Goal: Transaction & Acquisition: Purchase product/service

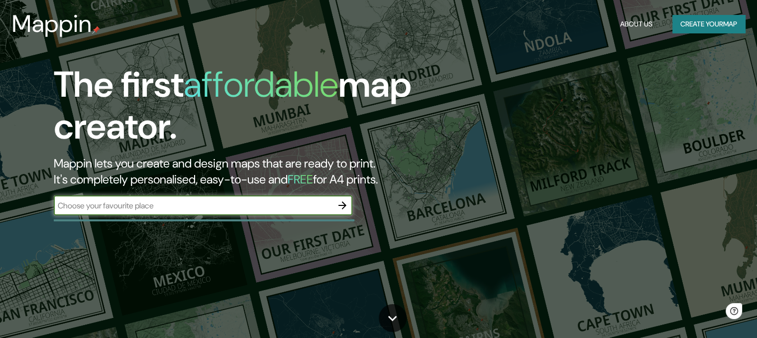
click at [225, 200] on input "text" at bounding box center [193, 205] width 279 height 11
type input "queretaro"
click at [345, 212] on button "button" at bounding box center [343, 205] width 20 height 20
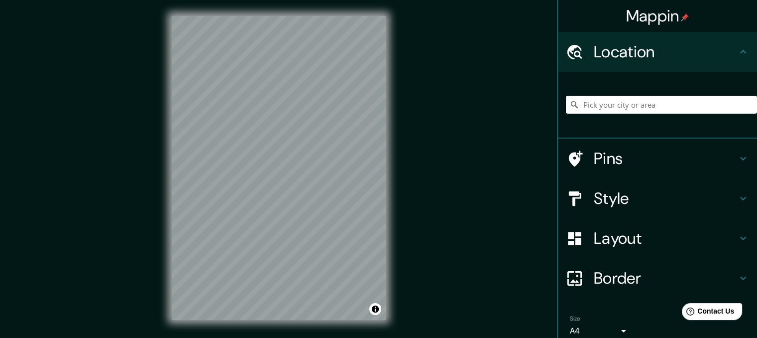
click at [604, 102] on input "Pick your city or area" at bounding box center [661, 105] width 191 height 18
click at [647, 102] on input "Pick your city or area" at bounding box center [661, 105] width 191 height 18
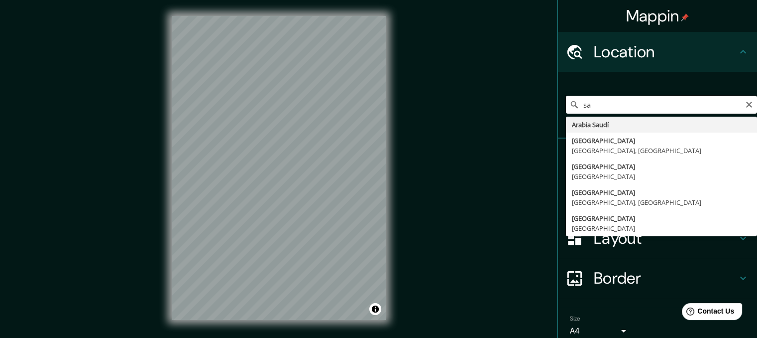
type input "s"
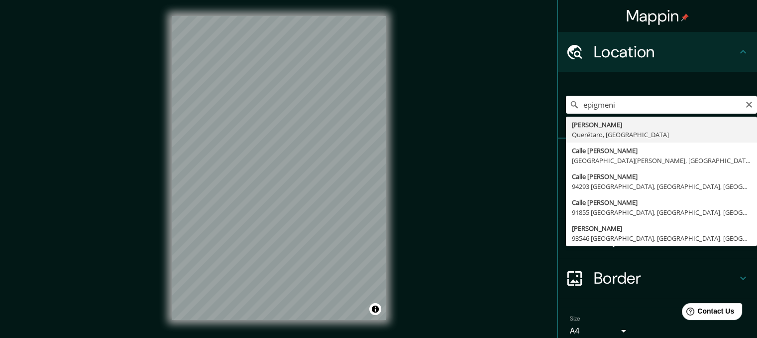
type input "[PERSON_NAME], Querétaro, [GEOGRAPHIC_DATA]"
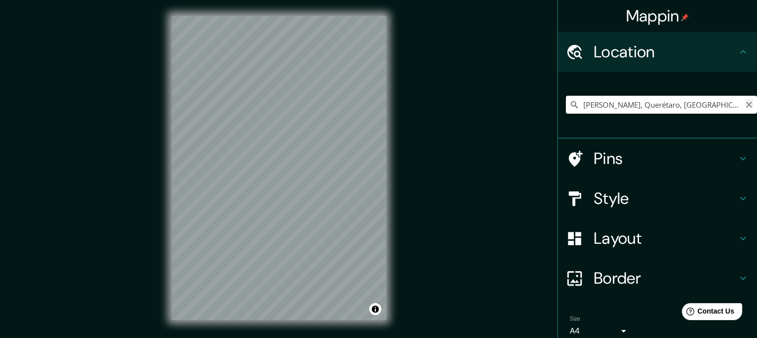
click at [746, 103] on icon "Clear" at bounding box center [750, 105] width 8 height 8
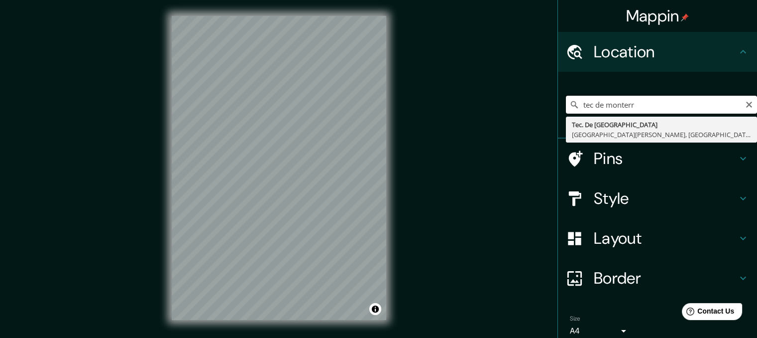
click at [744, 111] on input "tec de monterr" at bounding box center [661, 105] width 191 height 18
click at [744, 97] on input "tec de monterr" at bounding box center [661, 105] width 191 height 18
type input "tec de monterr"
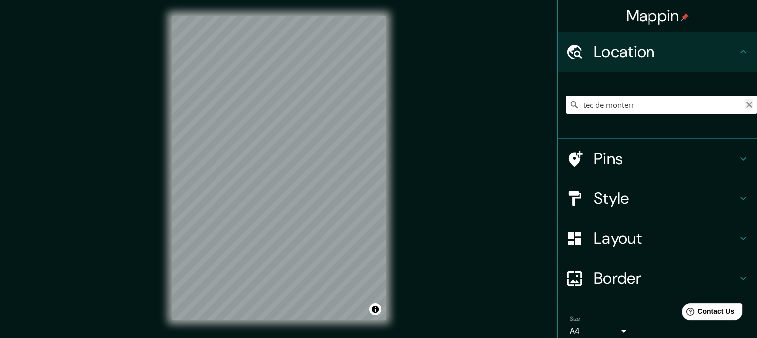
click at [747, 105] on icon "Clear" at bounding box center [750, 105] width 6 height 6
paste input "[GEOGRAPHIC_DATA]"
type input "[STREET_ADDRESS]"
click at [747, 103] on icon "Clear" at bounding box center [750, 105] width 6 height 6
paste input "[GEOGRAPHIC_DATA]"
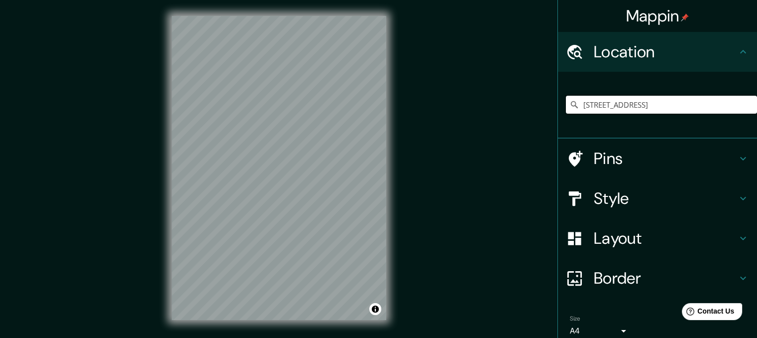
type input "[STREET_ADDRESS]"
click at [719, 109] on input "[STREET_ADDRESS]" at bounding box center [661, 105] width 191 height 18
drag, startPoint x: 738, startPoint y: 106, endPoint x: 586, endPoint y: 123, distance: 153.3
click at [586, 123] on div "[GEOGRAPHIC_DATA][STREET_ADDRESS]" at bounding box center [661, 105] width 191 height 50
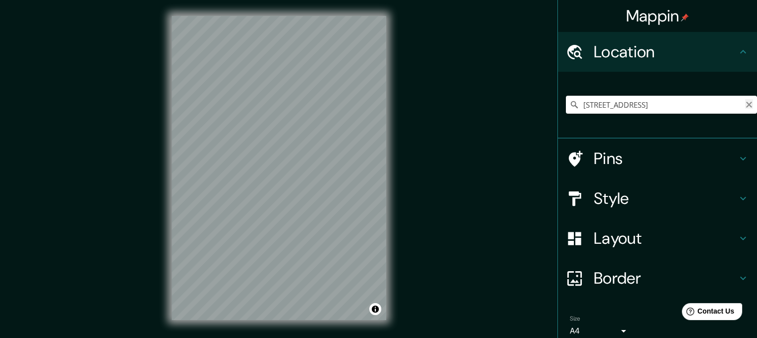
scroll to position [0, 0]
click at [747, 104] on icon "Clear" at bounding box center [750, 105] width 6 height 6
paste input "[GEOGRAPHIC_DATA]"
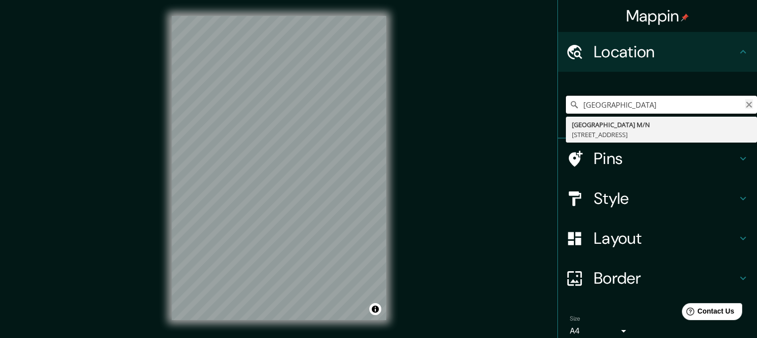
type input "[GEOGRAPHIC_DATA]"
click at [746, 106] on icon "Clear" at bounding box center [750, 105] width 8 height 8
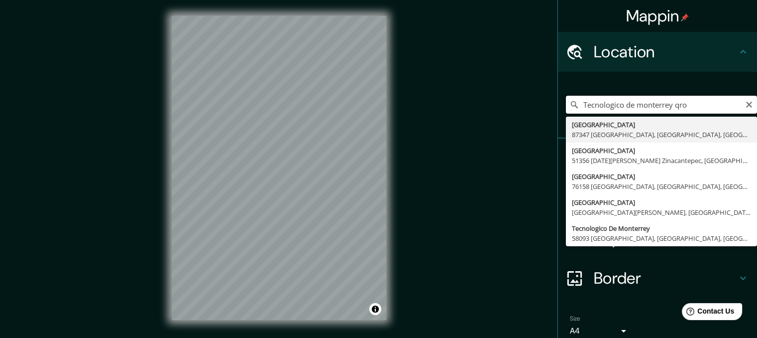
click at [747, 105] on input "Tecnologico de monterrey qro" at bounding box center [661, 105] width 191 height 18
type input "Tecnologico de monterrey qro"
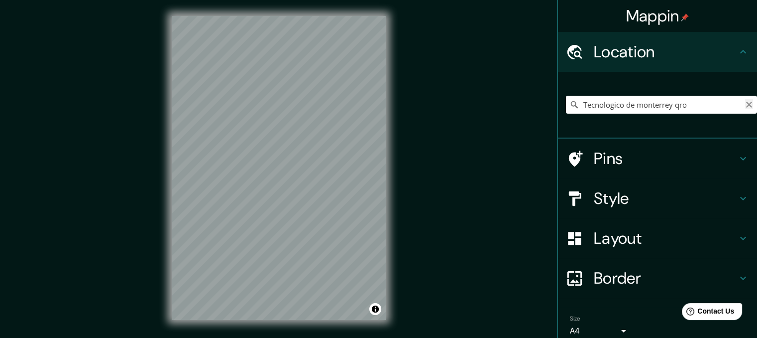
click at [746, 106] on icon "Clear" at bounding box center [750, 105] width 8 height 8
click at [624, 113] on input "Pick your city or area" at bounding box center [661, 105] width 191 height 18
paste input "Gerber, 76150 [GEOGRAPHIC_DATA], Qro."
type input "Carretera Libramiento Surponiente De Querétaro, 76087 [GEOGRAPHIC_DATA], [GEOGR…"
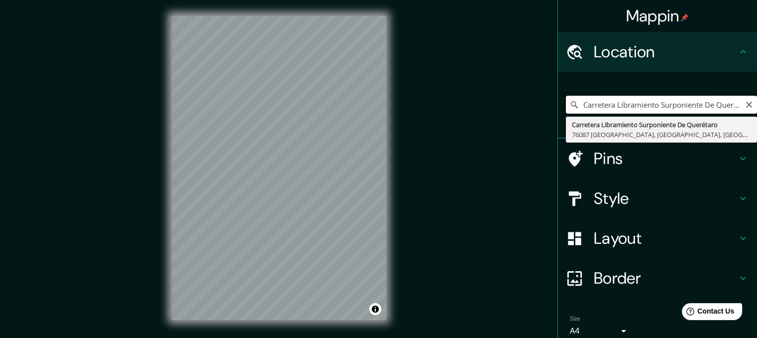
click at [609, 104] on input "Carretera Libramiento Surponiente De Querétaro, 76087 [GEOGRAPHIC_DATA], [GEOGR…" at bounding box center [661, 105] width 191 height 18
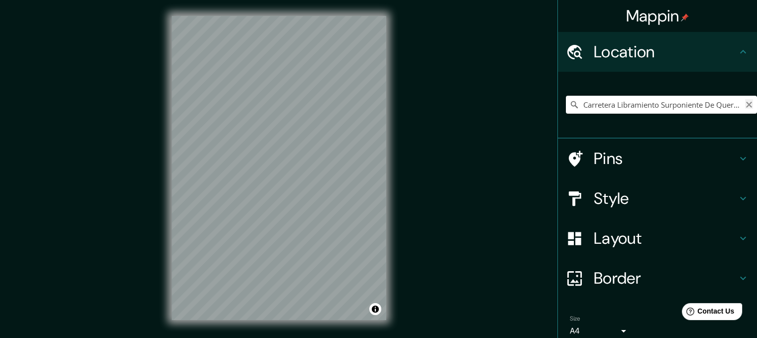
click at [746, 105] on icon "Clear" at bounding box center [750, 105] width 8 height 8
paste input "Gerber, 76150 [GEOGRAPHIC_DATA], Qro."
type input "Carretera Libramiento Surponiente De Querétaro, 76087 [GEOGRAPHIC_DATA], [GEOGR…"
click at [594, 196] on h4 "Style" at bounding box center [665, 198] width 143 height 20
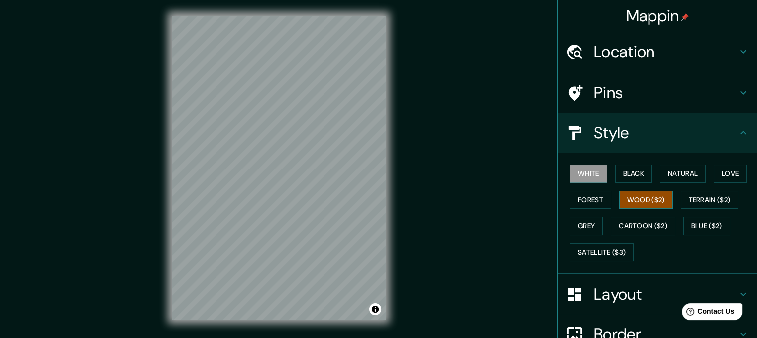
click at [629, 200] on button "Wood ($2)" at bounding box center [647, 200] width 54 height 18
click at [726, 173] on button "Love" at bounding box center [730, 173] width 33 height 18
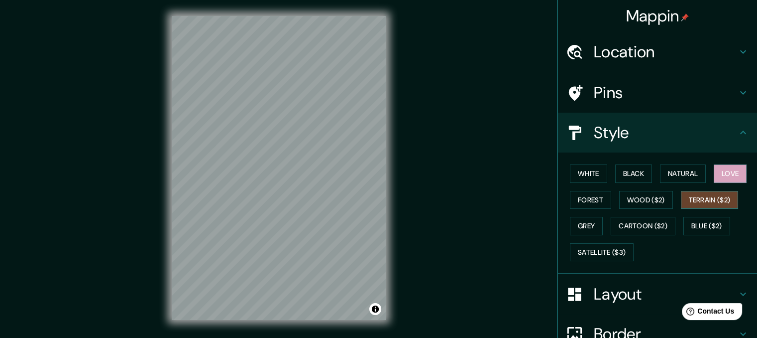
click at [707, 197] on button "Terrain ($2)" at bounding box center [710, 200] width 58 height 18
click at [654, 203] on button "Wood ($2)" at bounding box center [647, 200] width 54 height 18
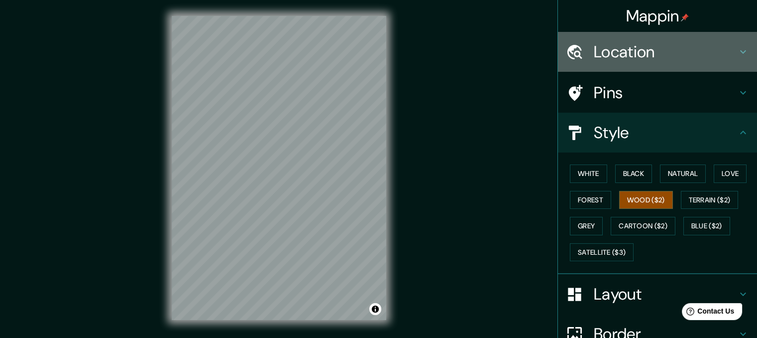
click at [612, 57] on h4 "Location" at bounding box center [665, 52] width 143 height 20
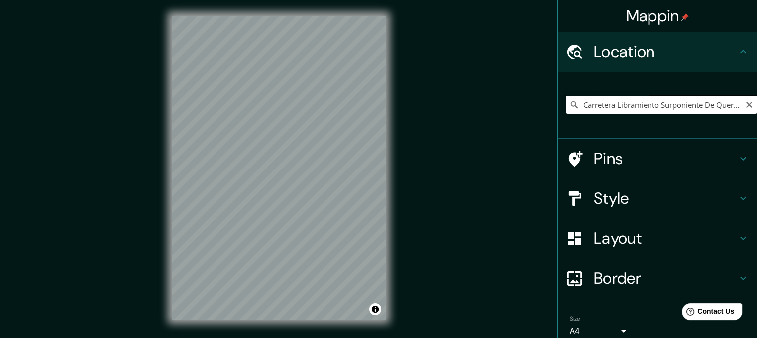
click at [613, 104] on input "Carretera Libramiento Surponiente De Querétaro, 76087 [GEOGRAPHIC_DATA], [GEOGR…" at bounding box center [661, 105] width 191 height 18
click at [746, 103] on icon "Clear" at bounding box center [750, 105] width 8 height 8
paste input "Epigmenio [STREET_ADDRESS][PERSON_NAME]"
type input "[PERSON_NAME], Querétaro, [GEOGRAPHIC_DATA]"
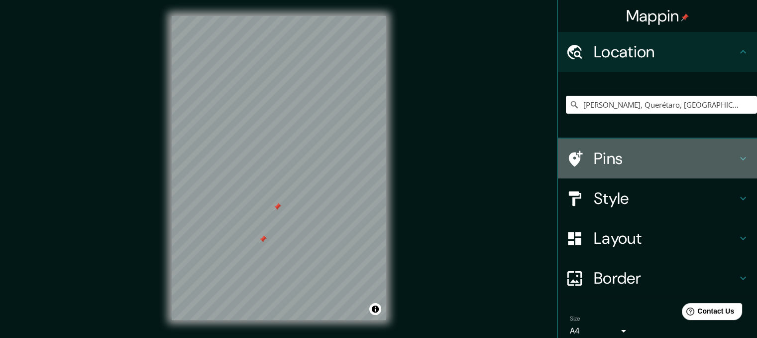
click at [602, 165] on h4 "Pins" at bounding box center [665, 158] width 143 height 20
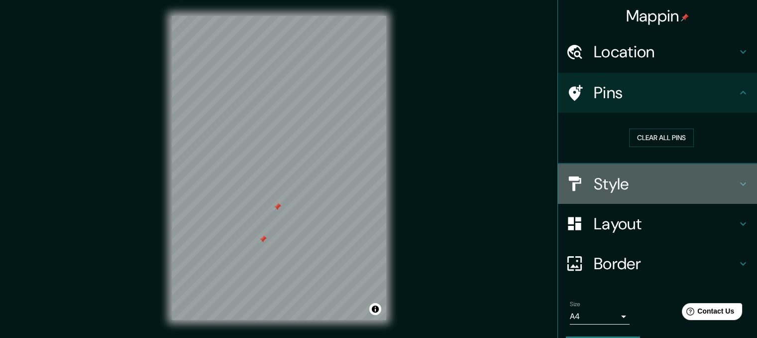
click at [603, 183] on h4 "Style" at bounding box center [665, 184] width 143 height 20
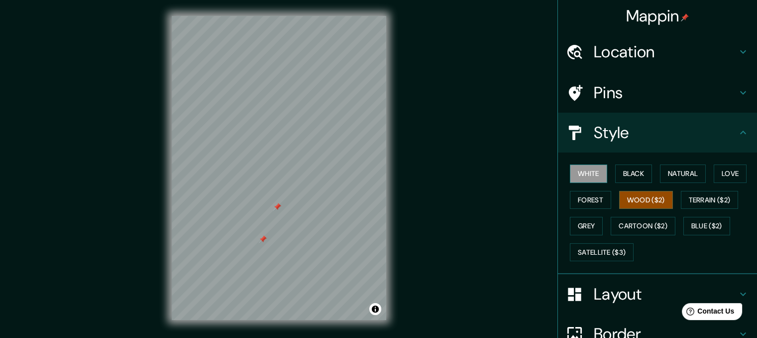
click at [578, 175] on button "White" at bounding box center [588, 173] width 37 height 18
click at [616, 168] on button "Black" at bounding box center [634, 173] width 37 height 18
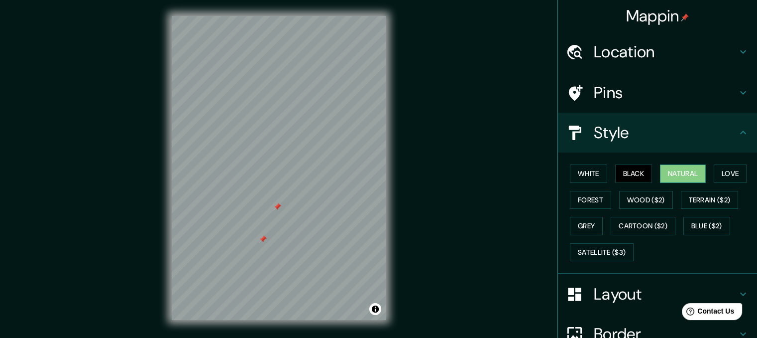
click at [667, 170] on button "Natural" at bounding box center [683, 173] width 46 height 18
click at [580, 194] on button "Forest" at bounding box center [590, 200] width 41 height 18
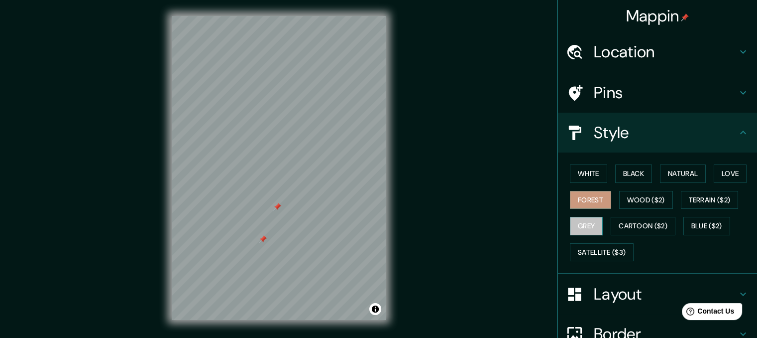
click at [576, 228] on button "Grey" at bounding box center [586, 226] width 33 height 18
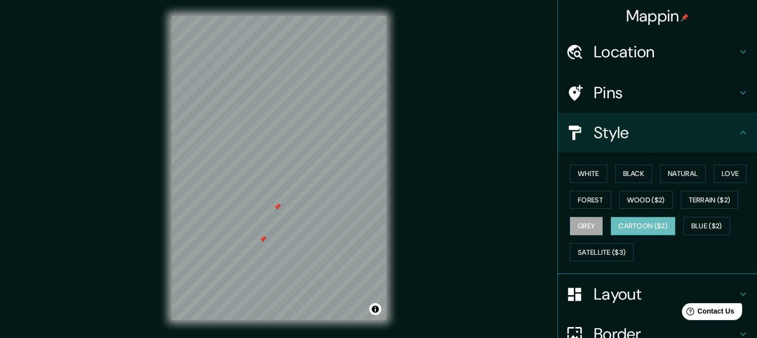
click at [614, 225] on button "Cartoon ($2)" at bounding box center [643, 226] width 65 height 18
click at [728, 175] on button "Love" at bounding box center [730, 173] width 33 height 18
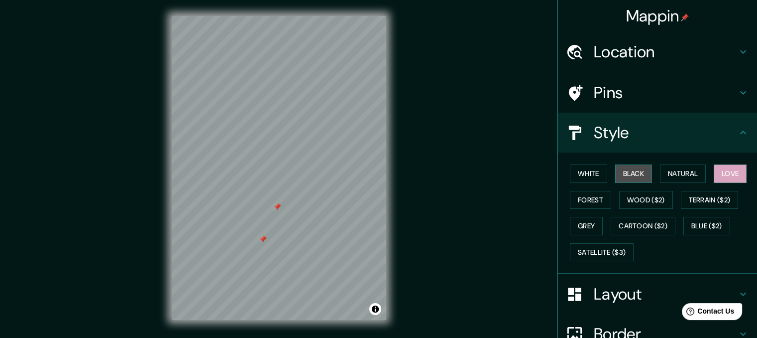
click at [643, 169] on button "Black" at bounding box center [634, 173] width 37 height 18
